Goal: Transaction & Acquisition: Purchase product/service

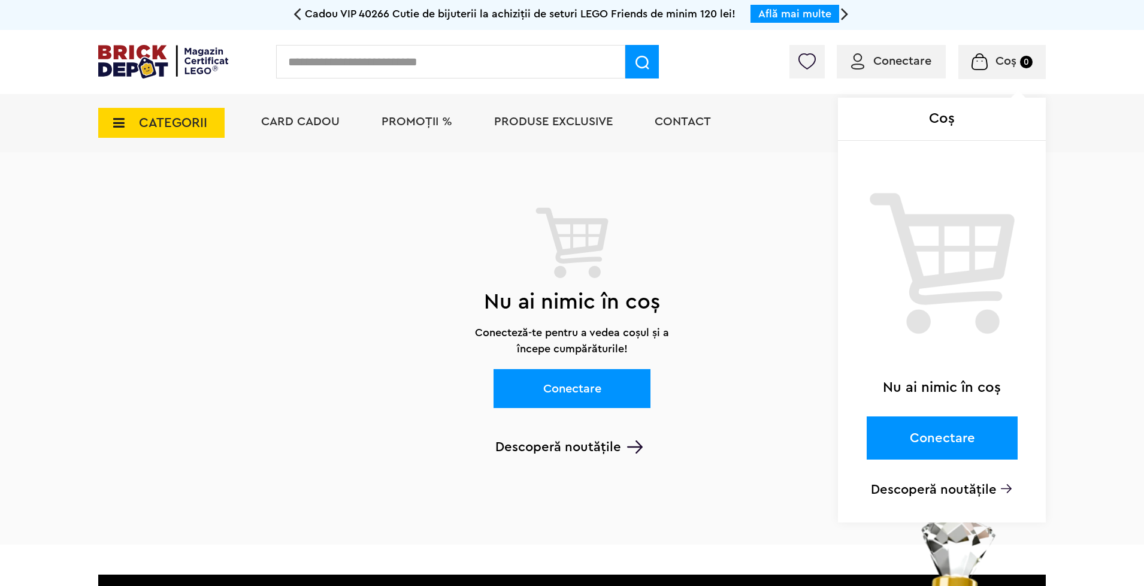
click at [893, 60] on div "Coș Nu ai nimic în coș Conectare Descoperă noutățile" at bounding box center [953, 65] width 183 height 12
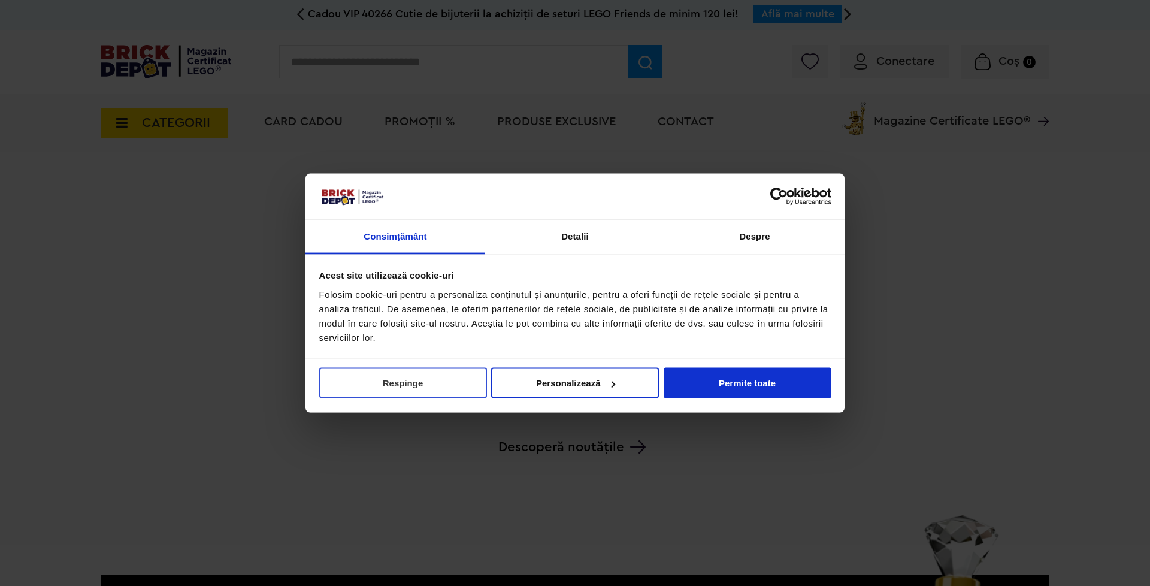
click at [404, 384] on button "Respinge" at bounding box center [403, 383] width 168 height 31
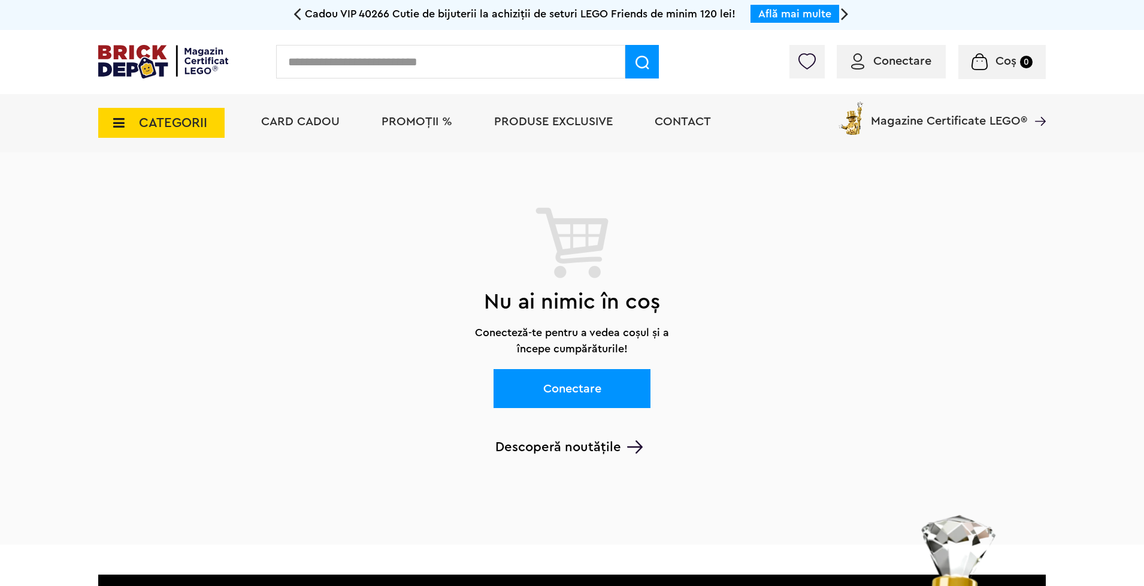
click at [907, 59] on span "Conectare" at bounding box center [902, 61] width 58 height 12
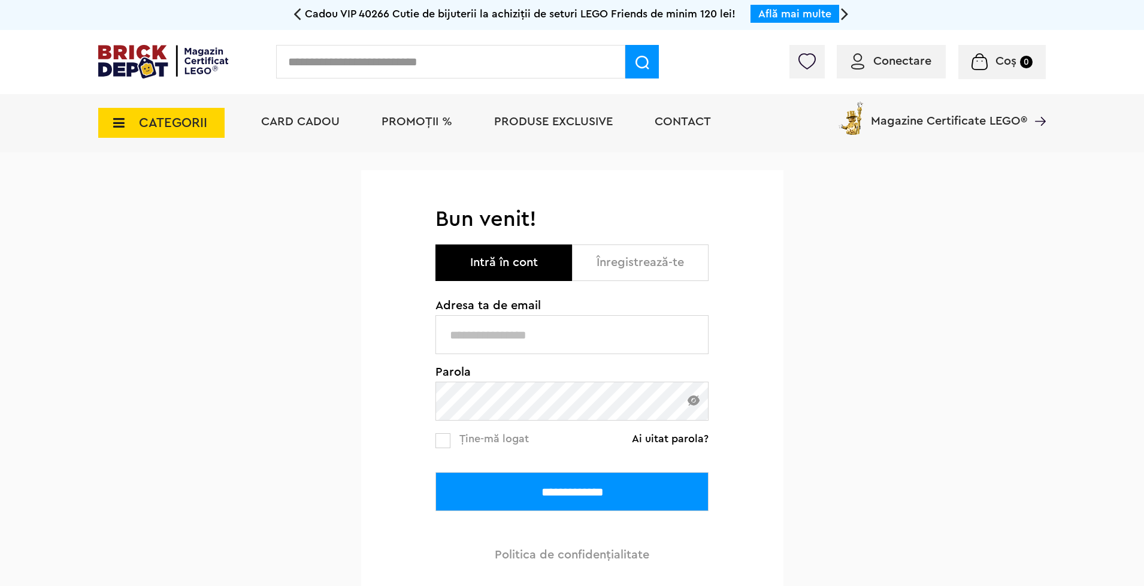
click at [564, 341] on input "text" at bounding box center [571, 334] width 273 height 39
type input "**********"
click at [615, 494] on input "**********" at bounding box center [571, 491] width 273 height 39
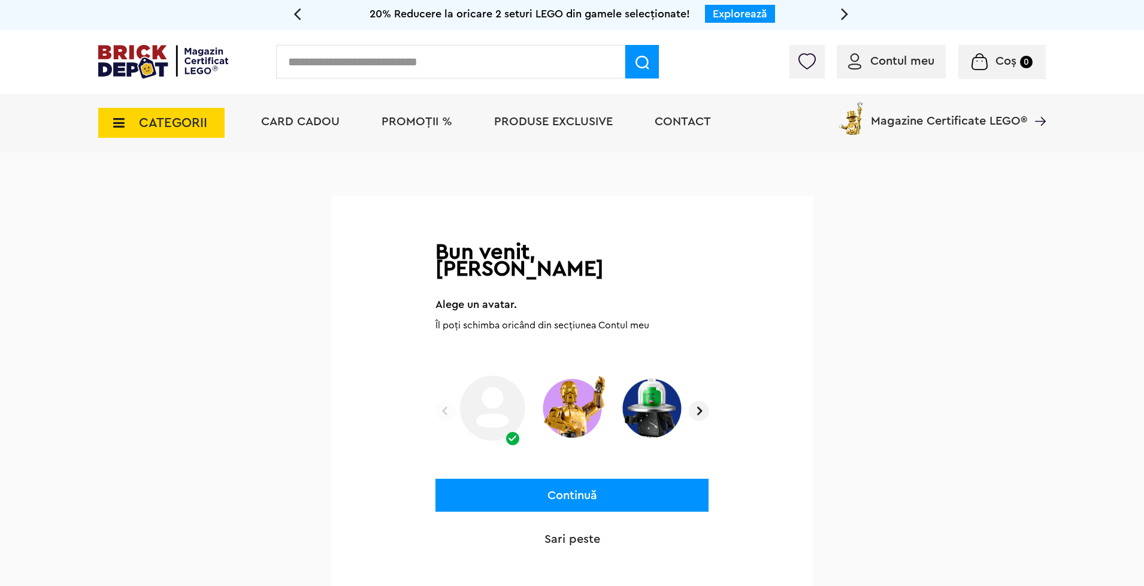
click at [583, 392] on img at bounding box center [572, 408] width 71 height 74
click at [661, 384] on img at bounding box center [651, 408] width 71 height 74
click at [697, 401] on img at bounding box center [699, 411] width 20 height 20
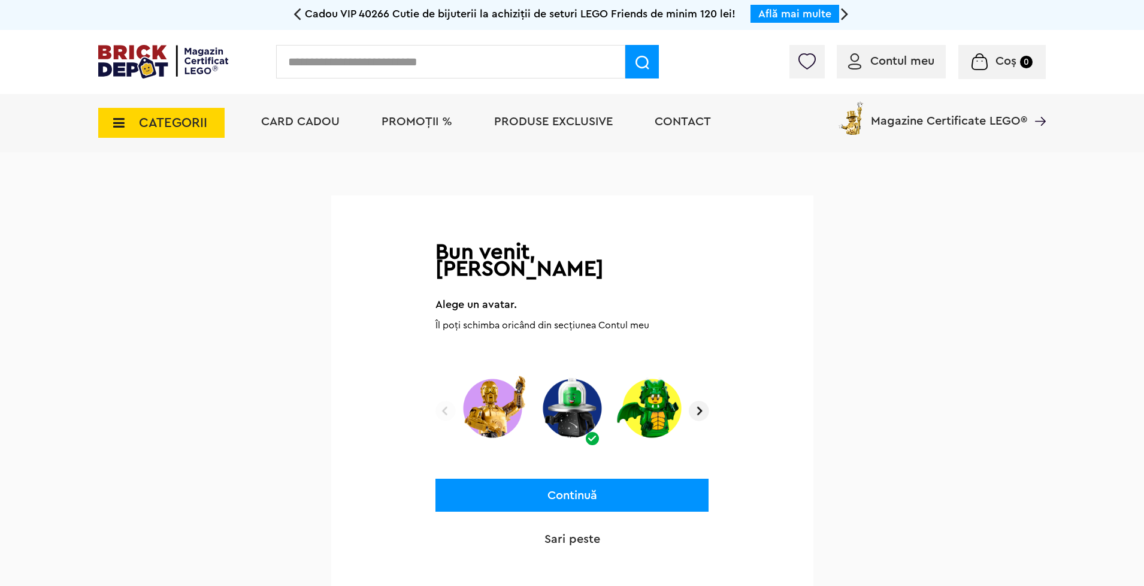
click at [700, 401] on img at bounding box center [699, 411] width 20 height 20
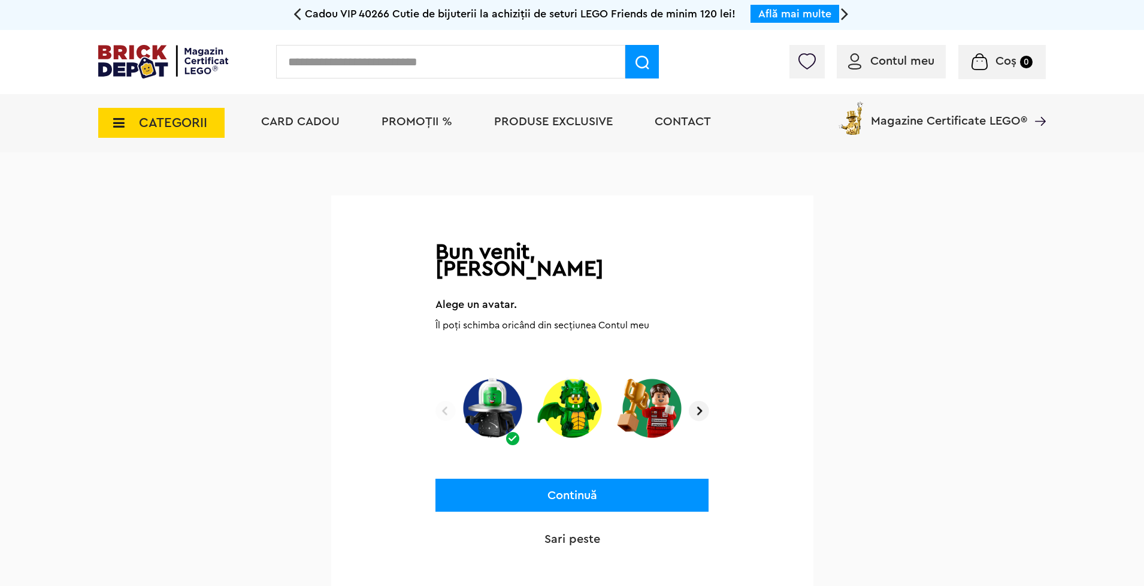
click at [645, 397] on img at bounding box center [651, 408] width 71 height 74
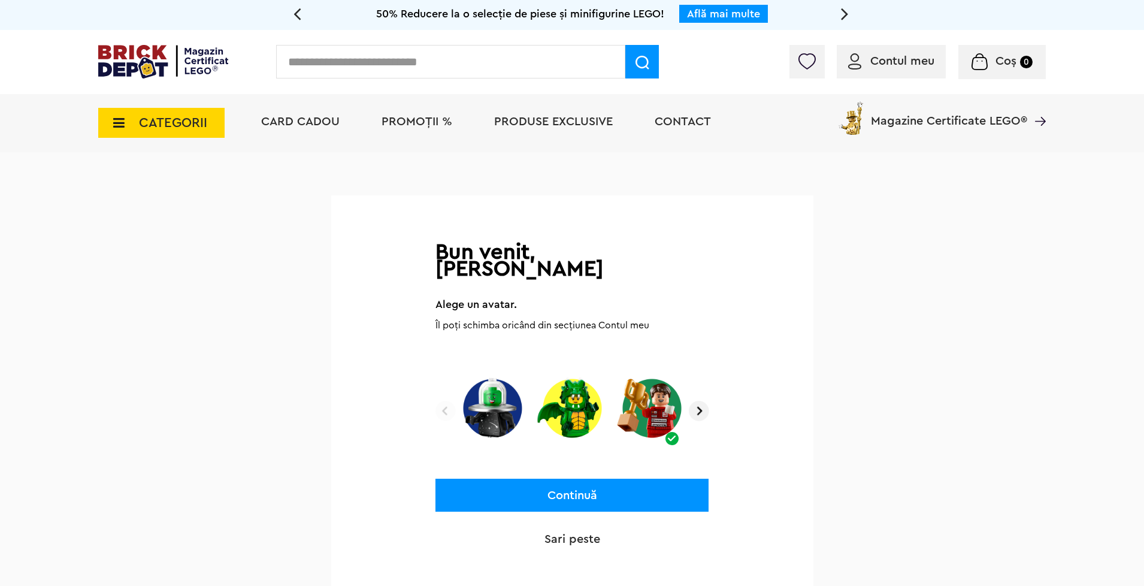
click at [603, 479] on button "Continuă" at bounding box center [571, 495] width 273 height 33
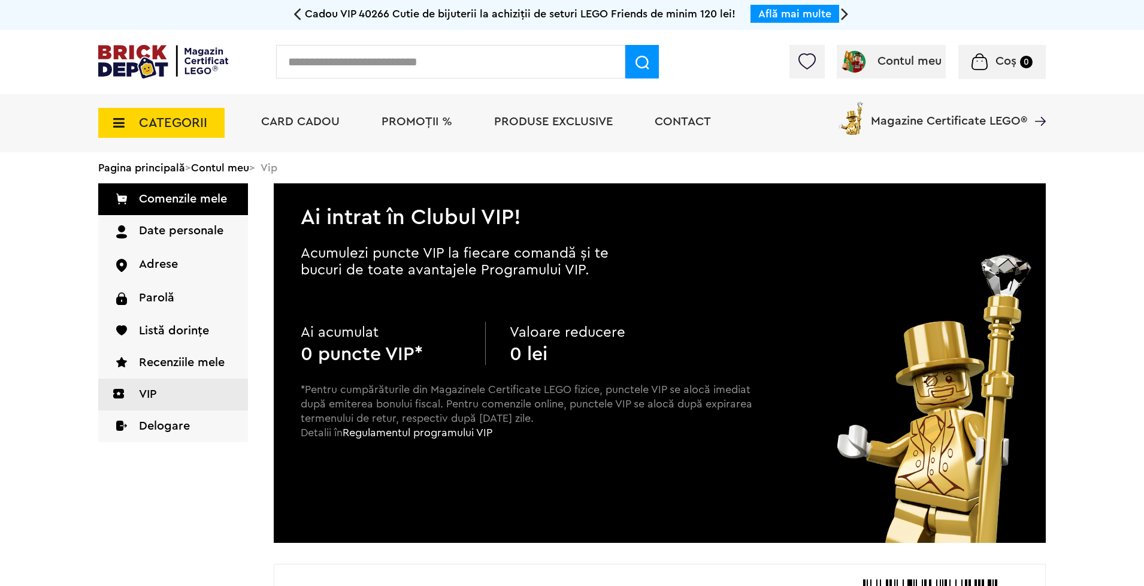
click at [449, 61] on input "text" at bounding box center [450, 62] width 349 height 34
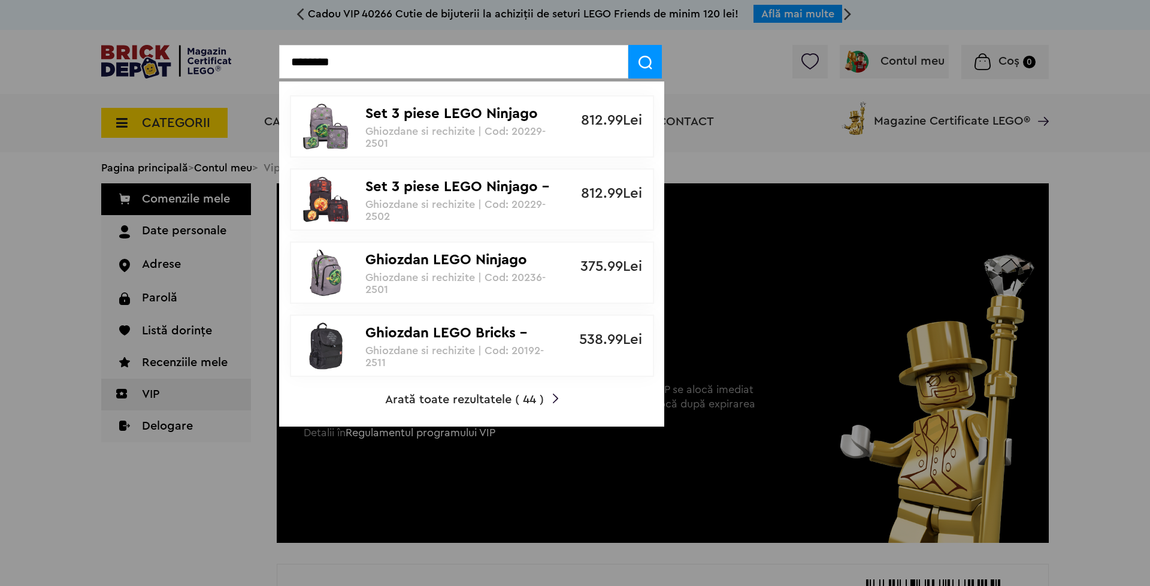
type input "********"
click at [474, 401] on span "Arată toate rezultatele ( 44 )" at bounding box center [464, 400] width 159 height 12
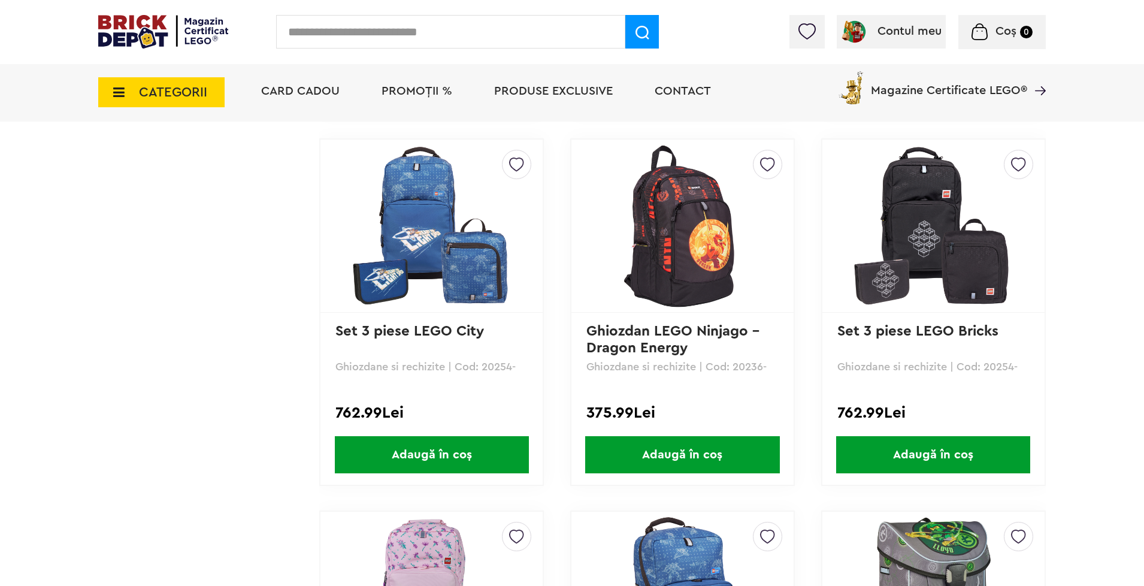
scroll to position [1223, 0]
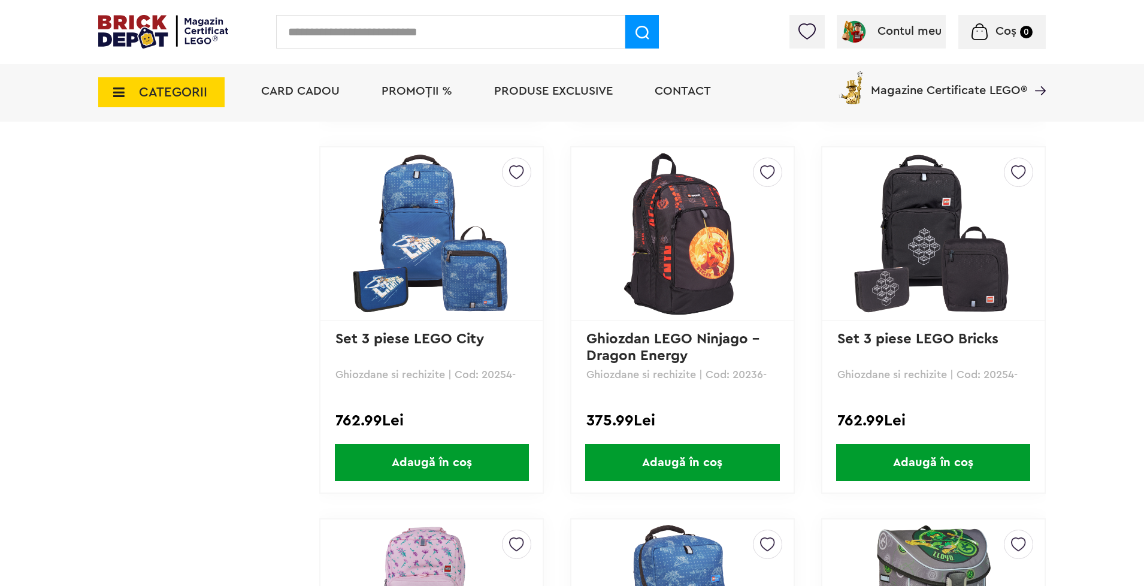
click at [935, 220] on img at bounding box center [933, 234] width 168 height 168
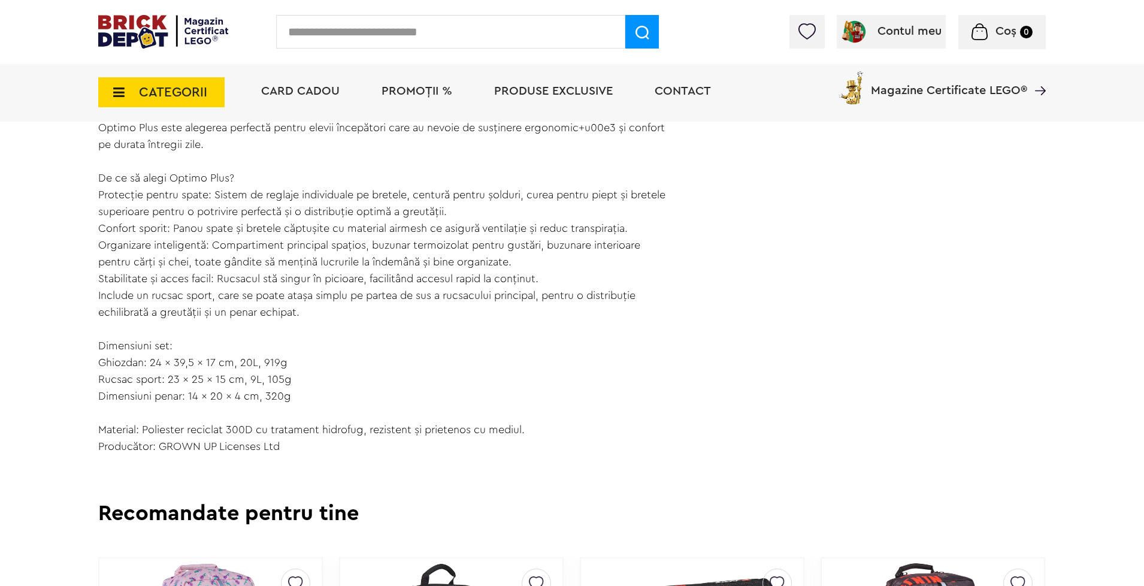
scroll to position [918, 0]
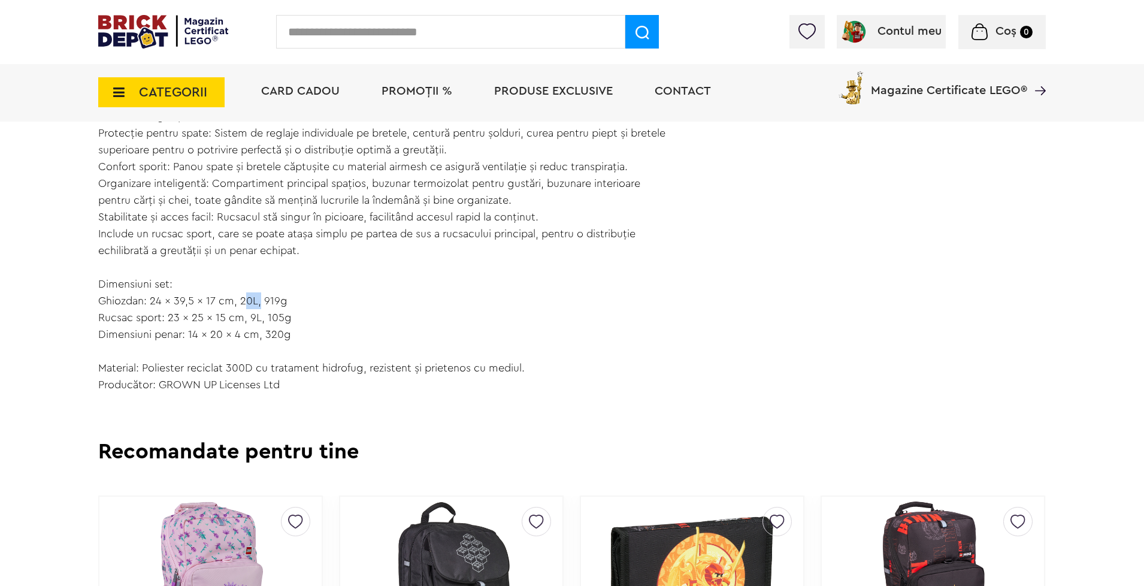
drag, startPoint x: 241, startPoint y: 300, endPoint x: 258, endPoint y: 301, distance: 16.8
click at [258, 301] on div "Testat și certificat de Institutul pentru Sănătate și Ergonomie (IGR e.V.) conf…" at bounding box center [382, 217] width 568 height 352
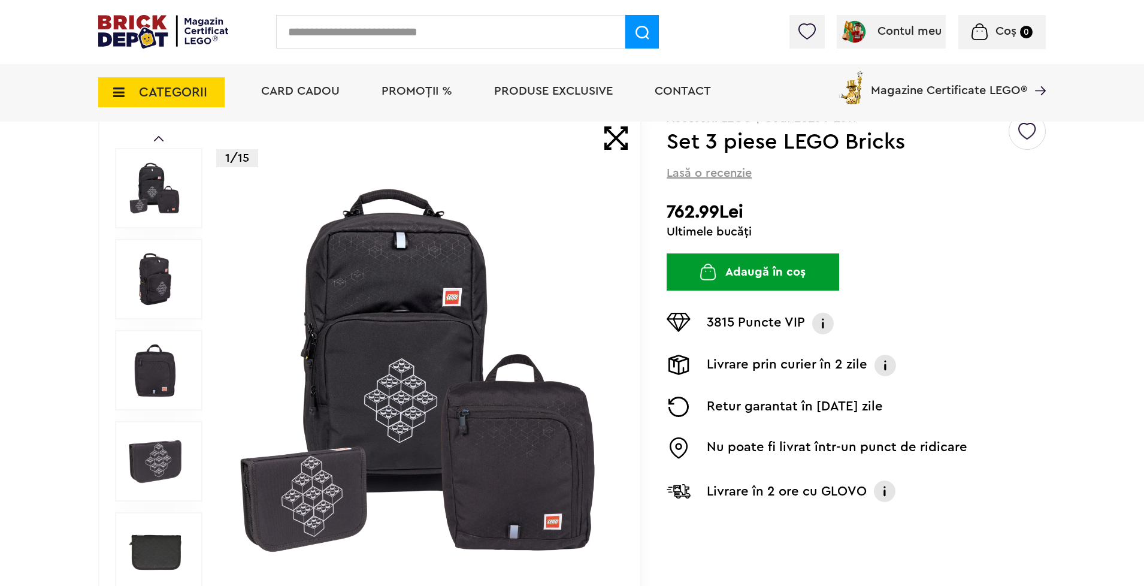
scroll to position [0, 0]
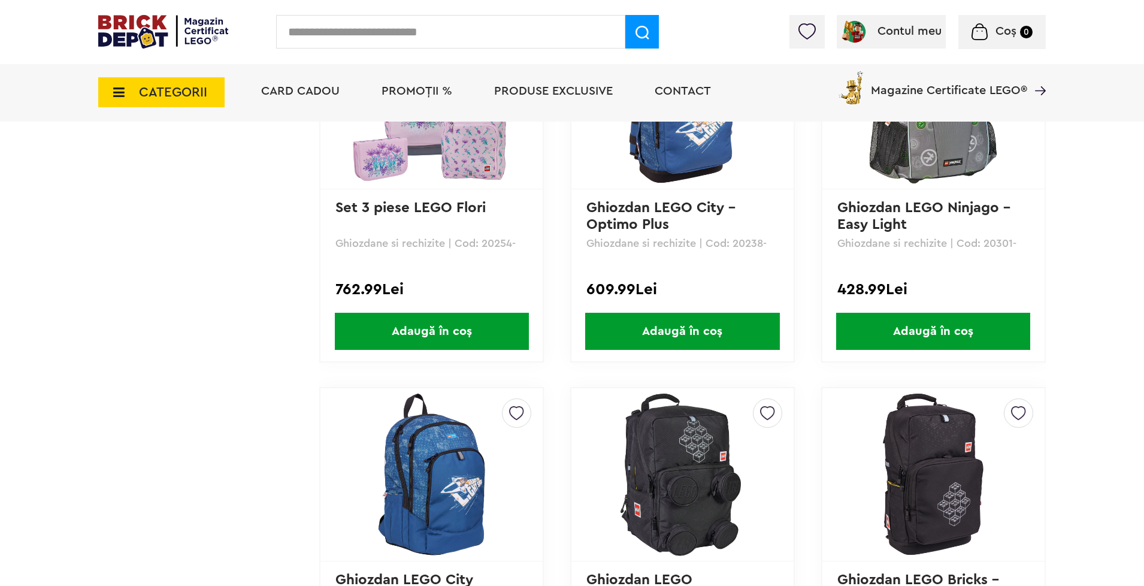
scroll to position [1819, 0]
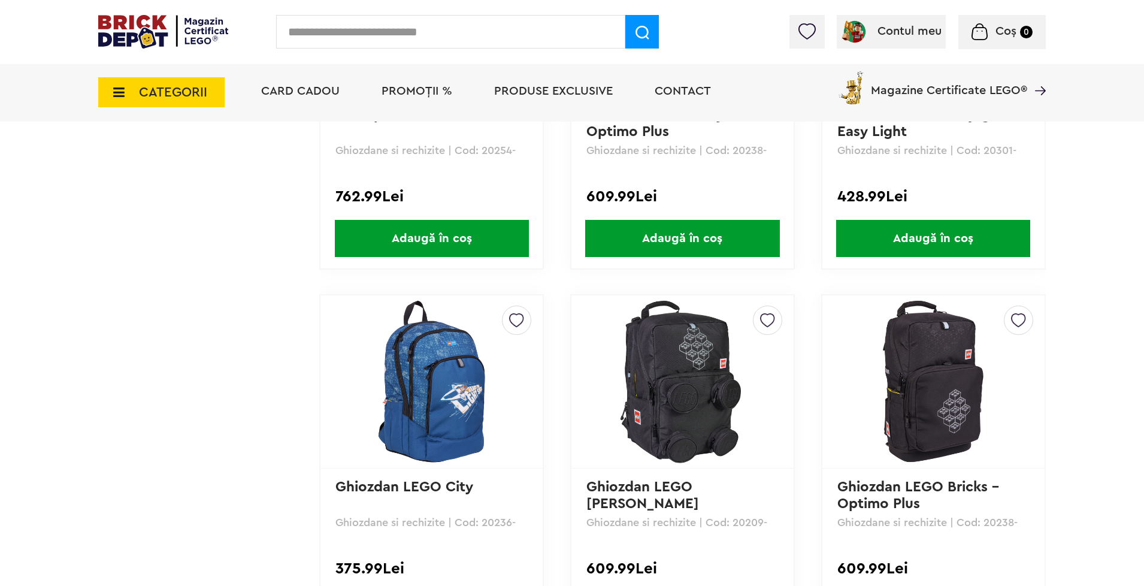
click at [688, 356] on img at bounding box center [682, 382] width 168 height 168
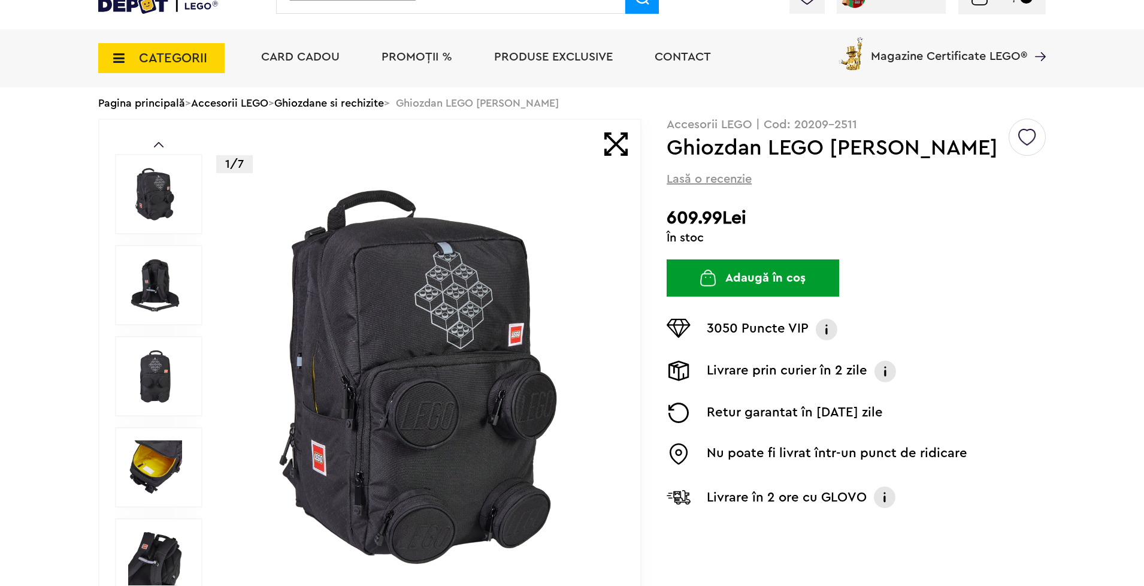
scroll to position [3, 0]
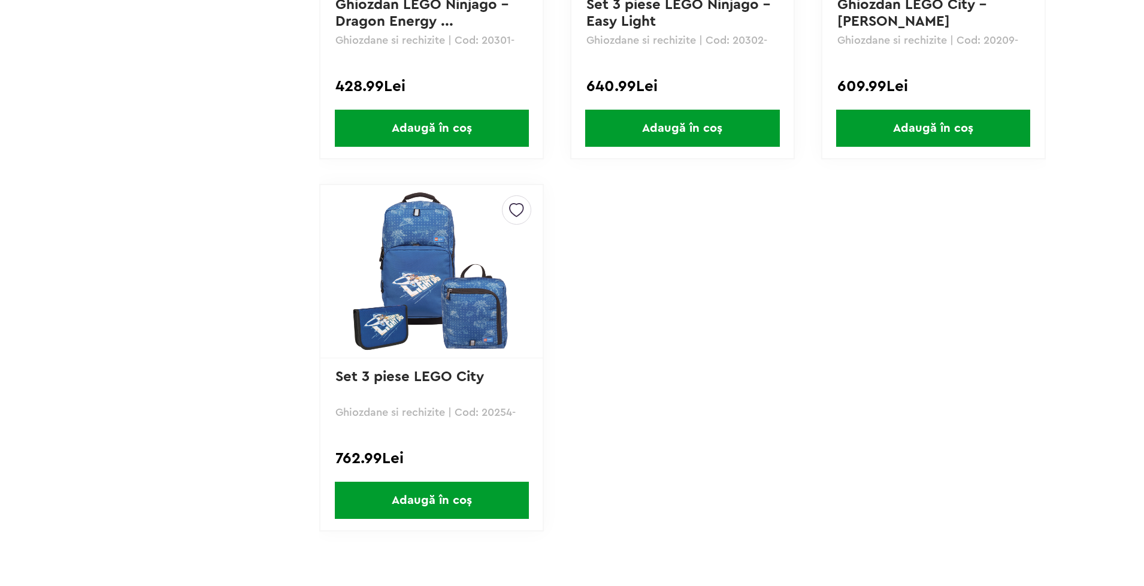
scroll to position [1819, 0]
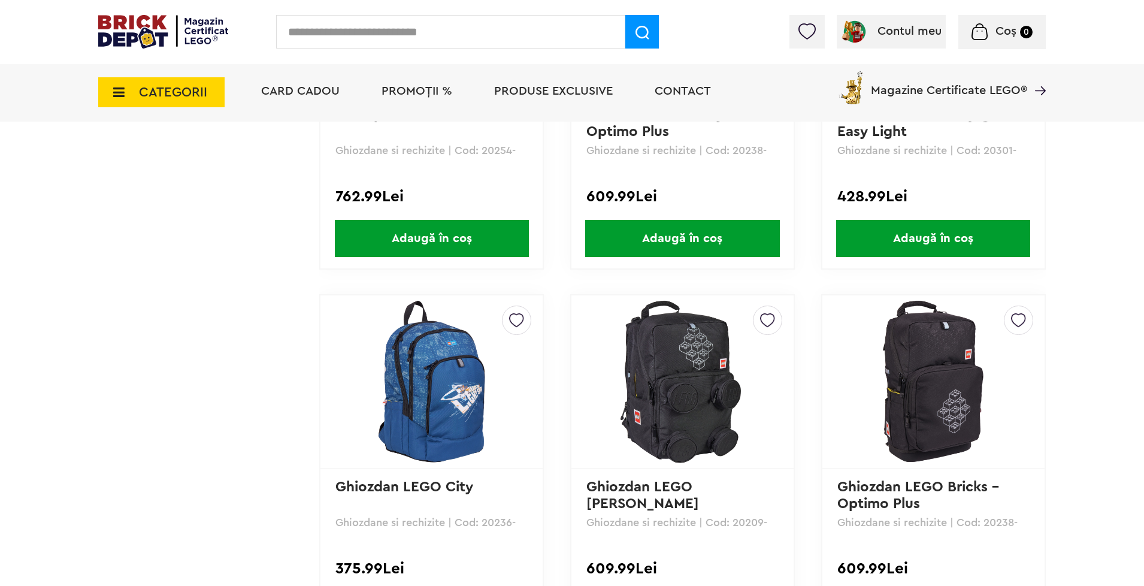
click at [930, 374] on img at bounding box center [933, 382] width 168 height 168
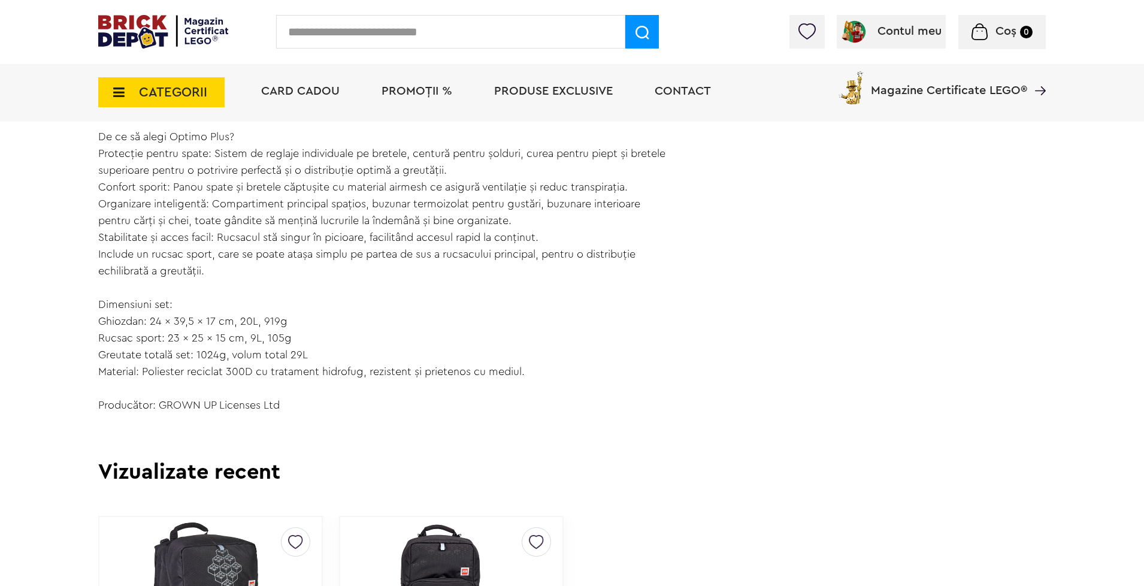
scroll to position [906, 0]
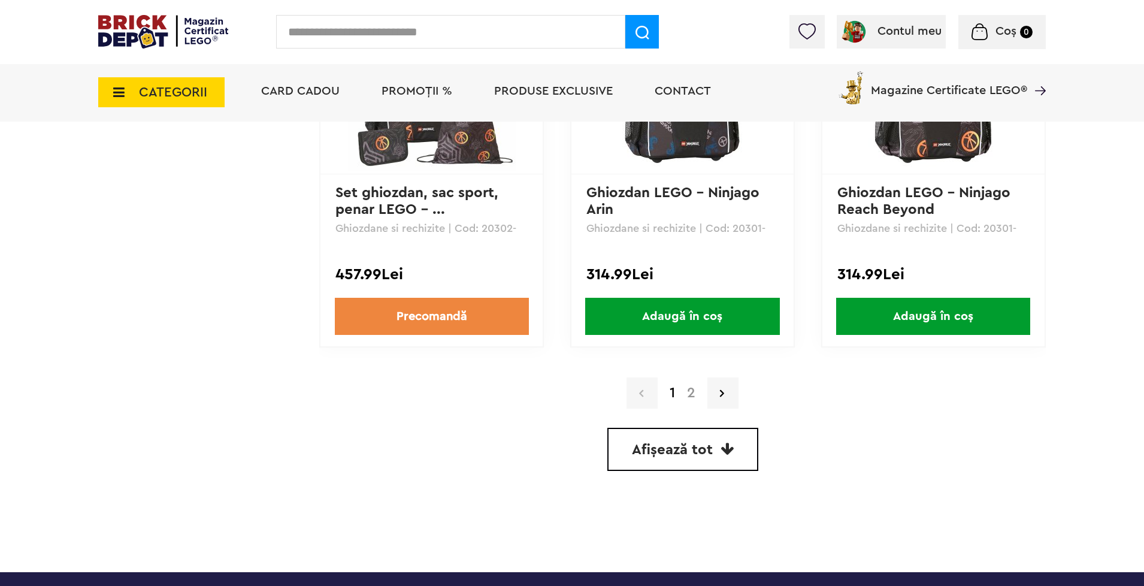
scroll to position [3291, 0]
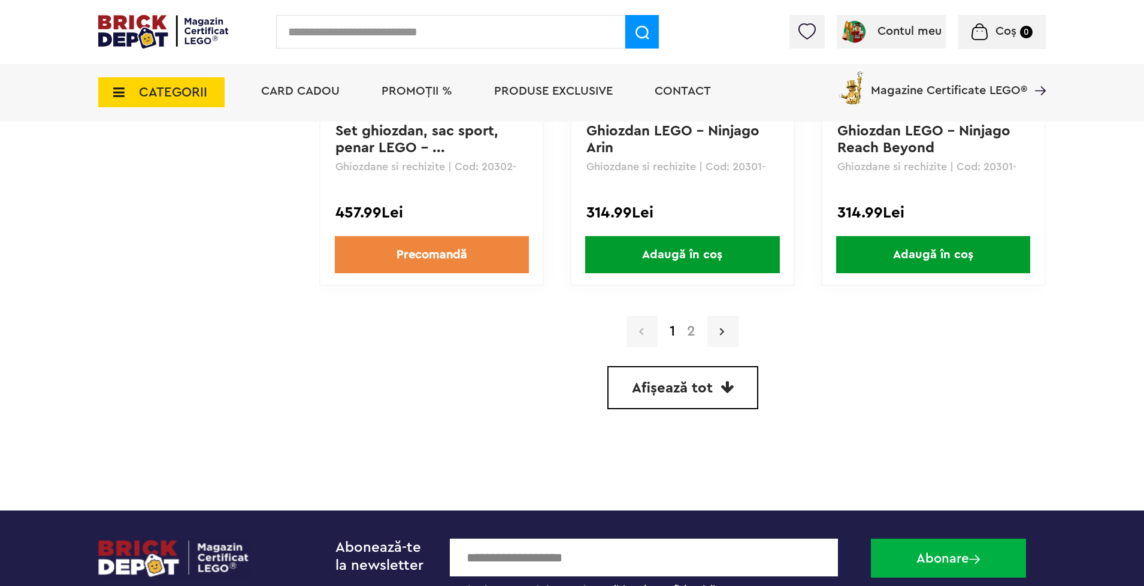
click at [728, 332] on link at bounding box center [722, 331] width 31 height 31
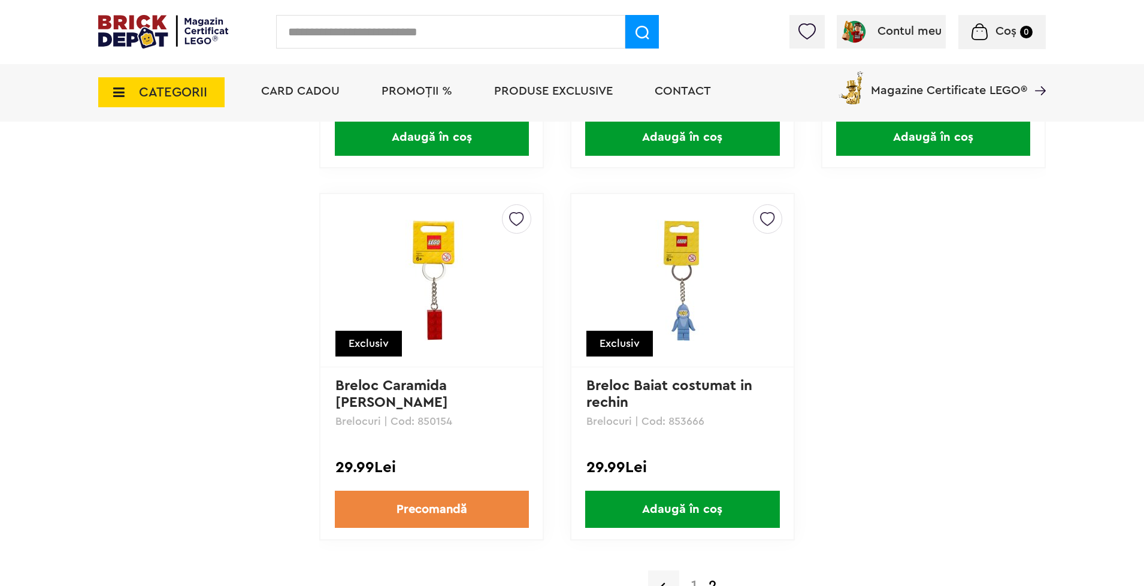
scroll to position [2236, 0]
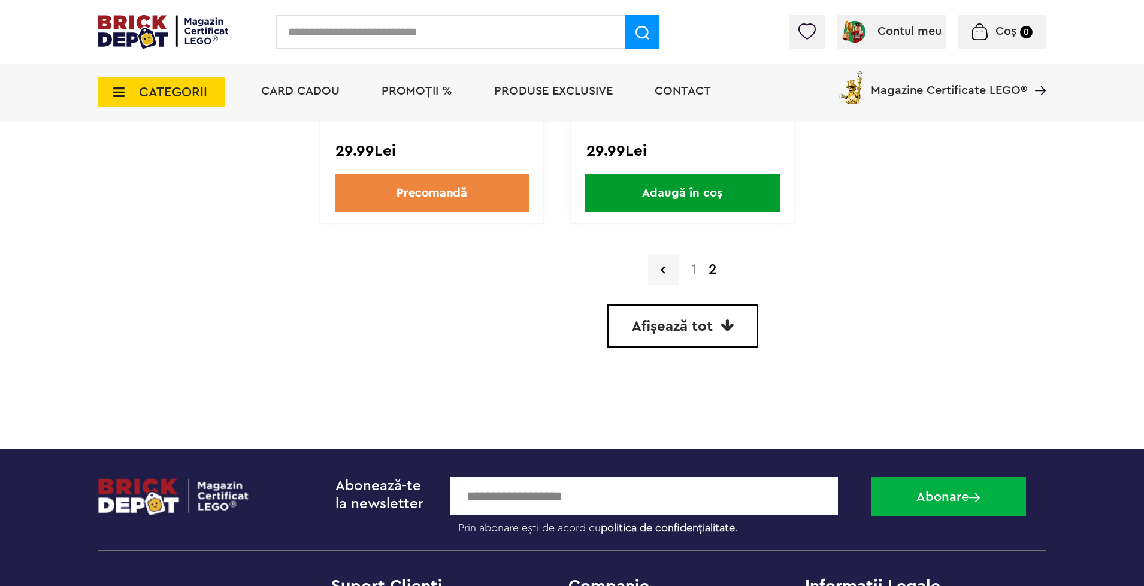
click at [693, 273] on link "1" at bounding box center [693, 269] width 17 height 14
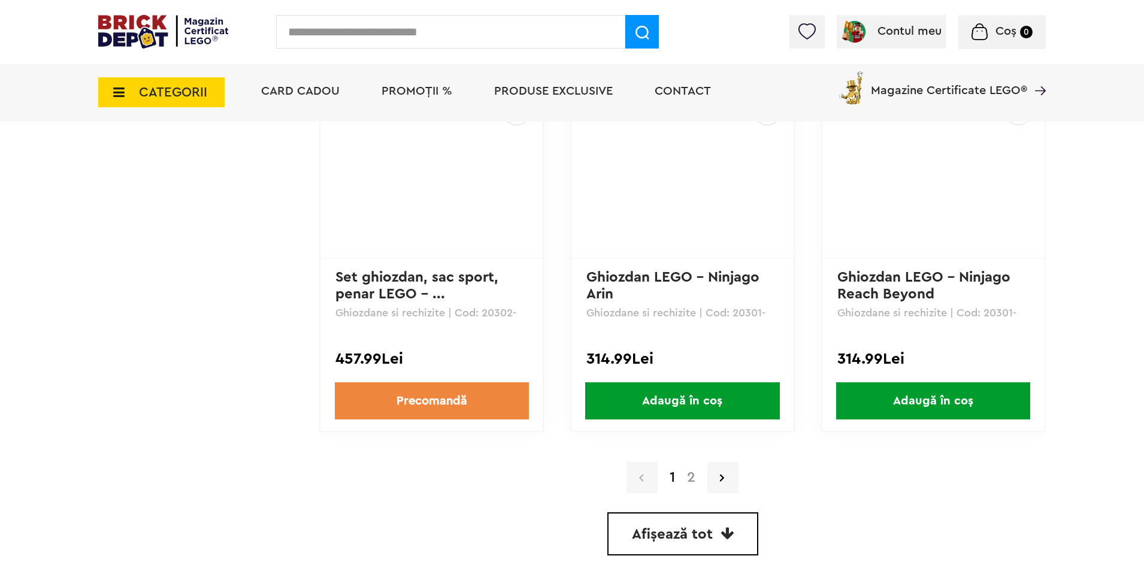
scroll to position [3206, 0]
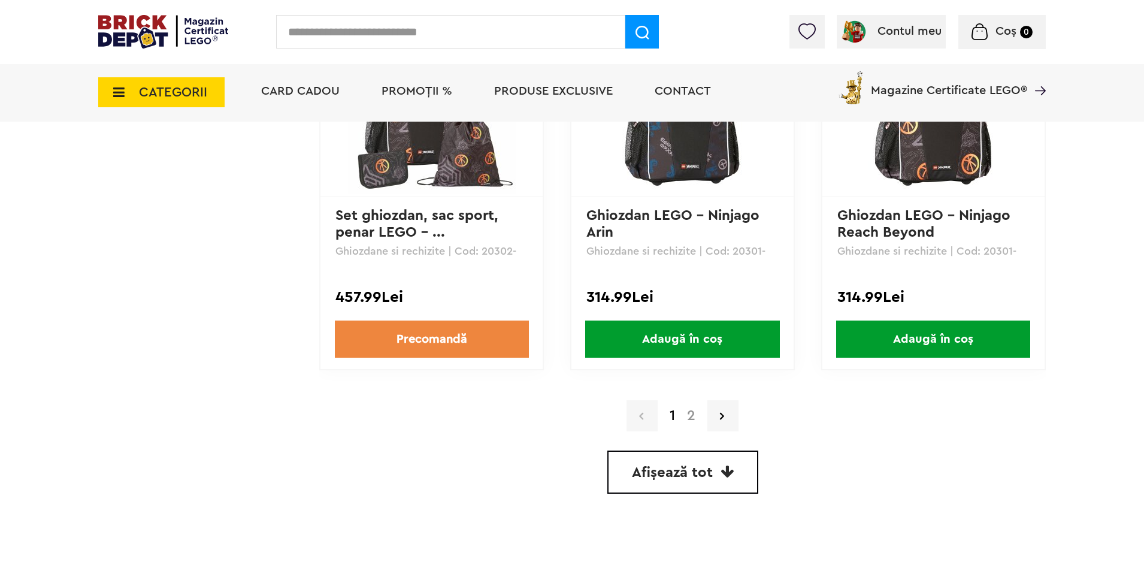
click at [694, 420] on link "2" at bounding box center [691, 415] width 20 height 14
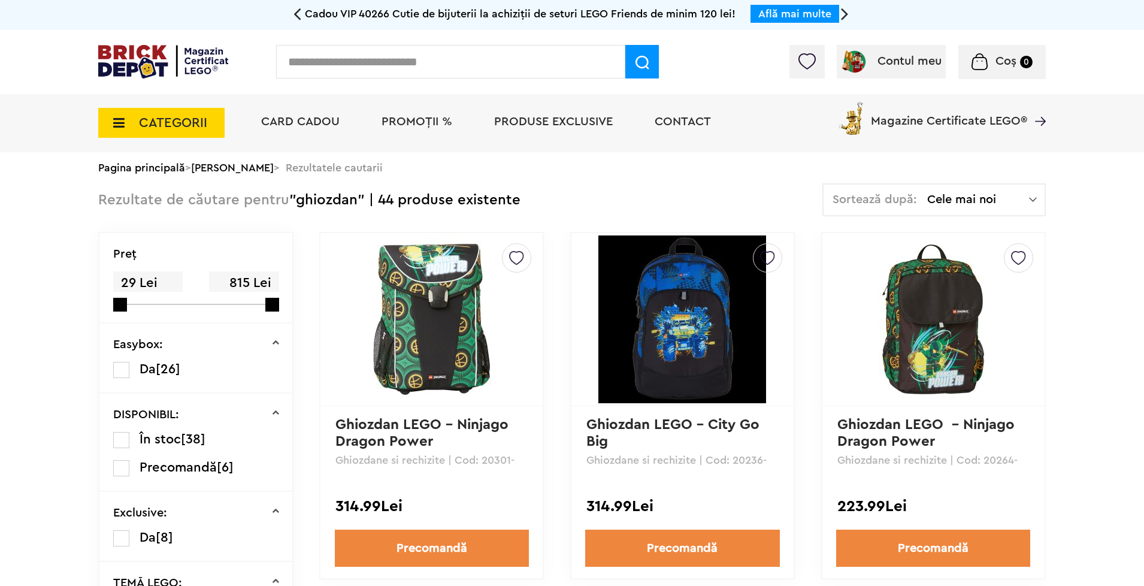
click at [448, 313] on img at bounding box center [432, 319] width 168 height 168
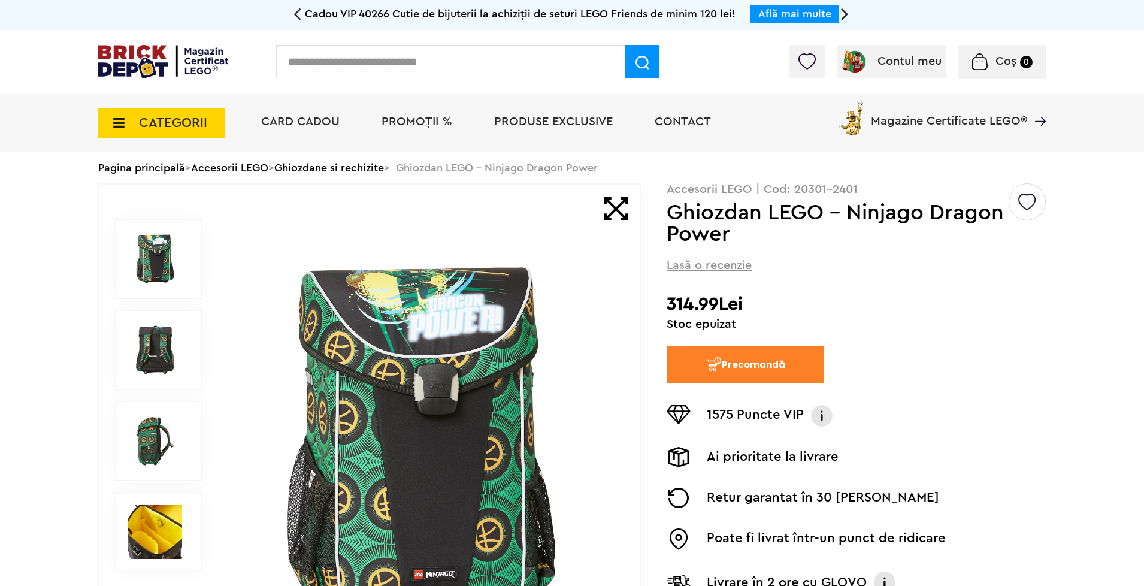
click at [335, 165] on link "Ghiozdane si rechizite" at bounding box center [329, 167] width 110 height 11
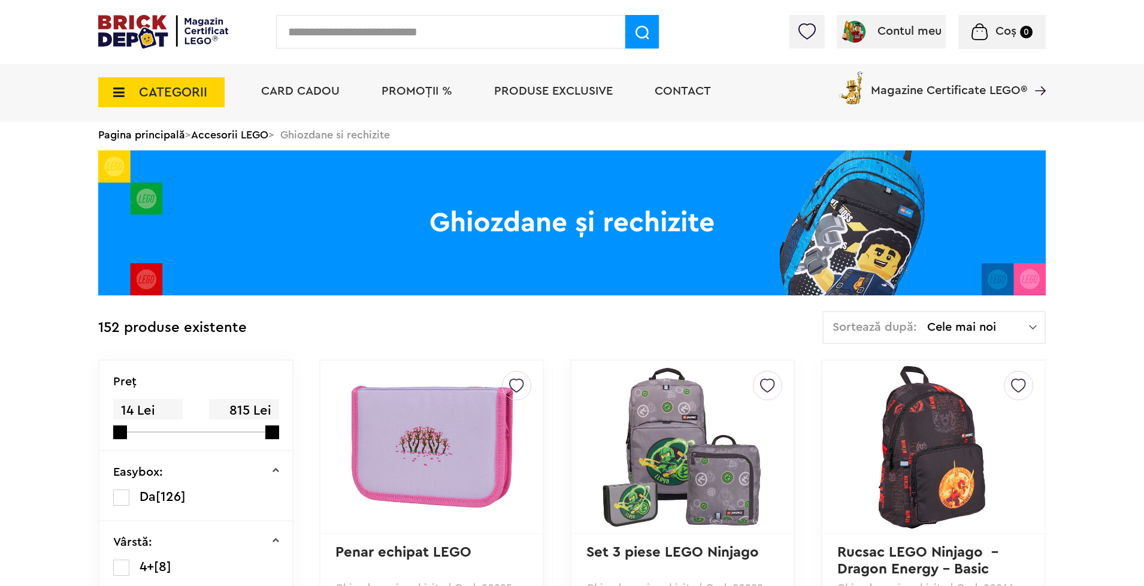
scroll to position [240, 0]
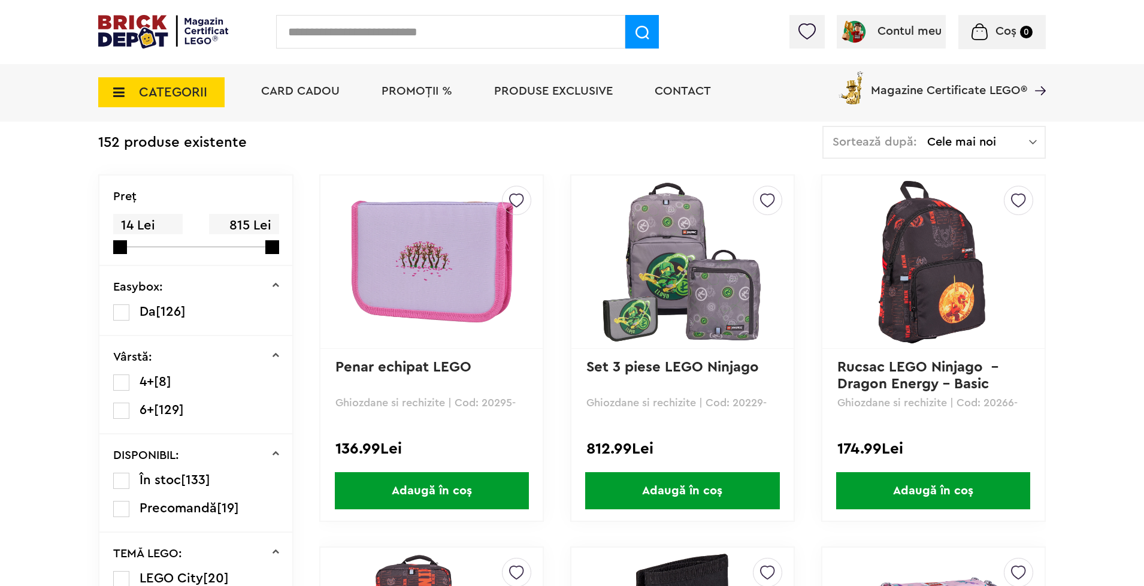
click at [116, 406] on label at bounding box center [121, 410] width 16 height 16
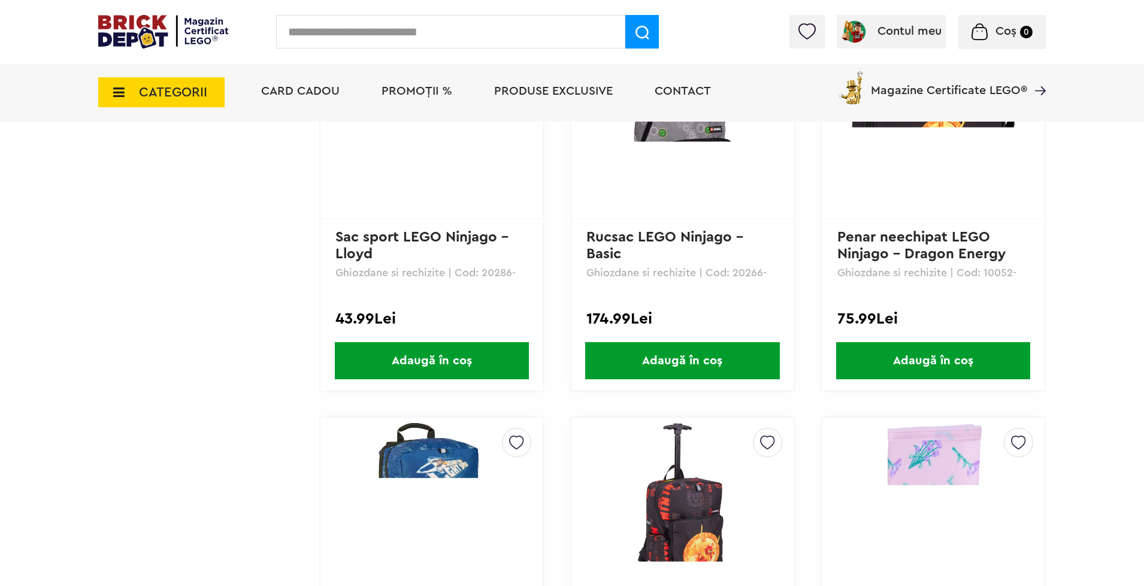
scroll to position [3035, 0]
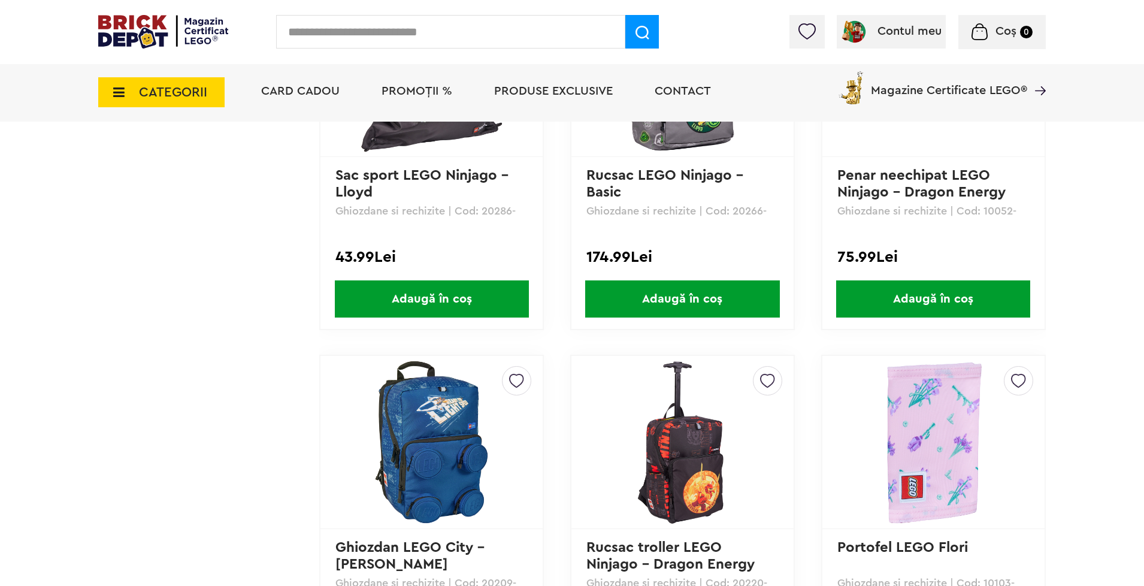
click at [686, 459] on img at bounding box center [682, 442] width 168 height 168
